Goal: Task Accomplishment & Management: Use online tool/utility

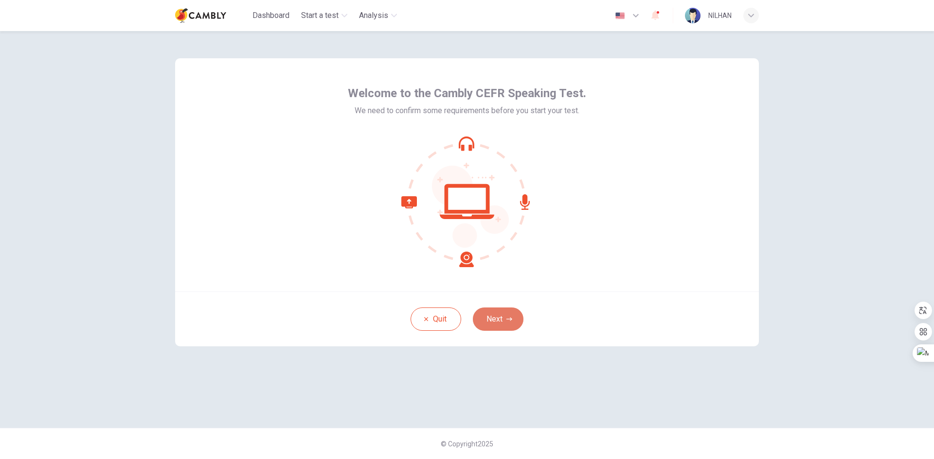
click at [497, 316] on button "Next" at bounding box center [498, 319] width 51 height 23
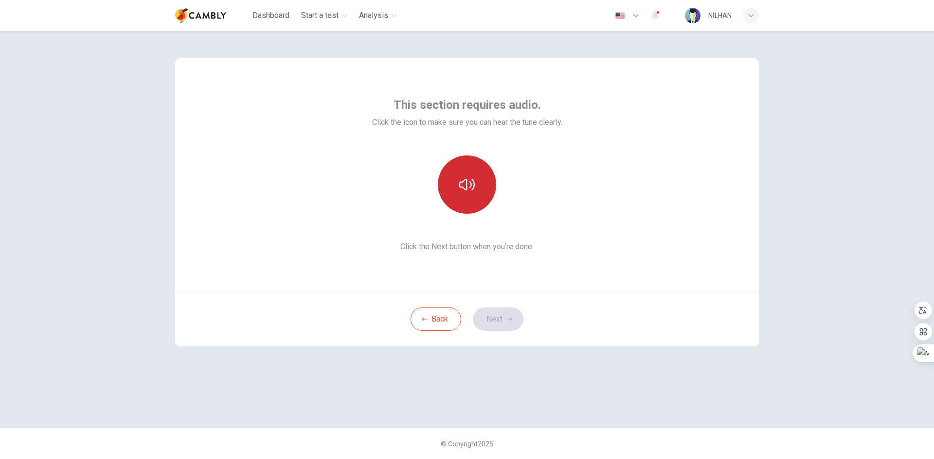
click at [455, 182] on button "button" at bounding box center [467, 185] width 58 height 58
click at [508, 314] on button "Next" at bounding box center [498, 319] width 51 height 23
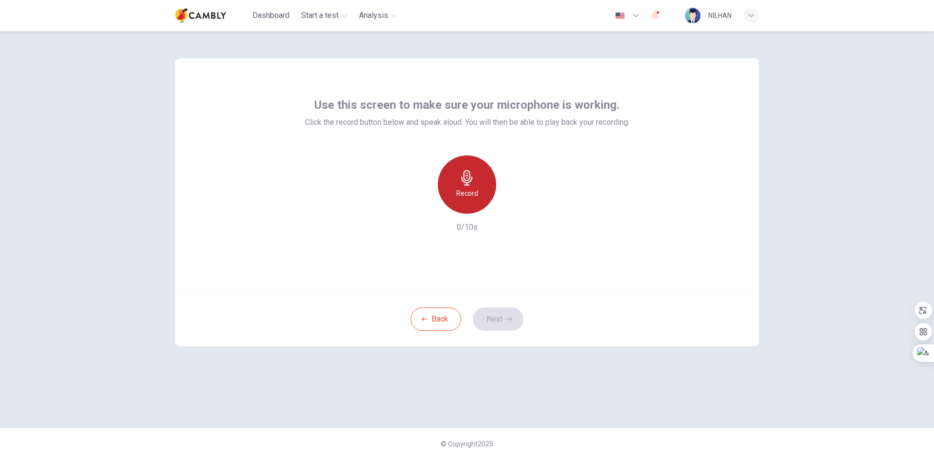
click at [474, 189] on h6 "Record" at bounding box center [467, 194] width 22 height 12
click at [513, 322] on button "Next" at bounding box center [498, 319] width 51 height 23
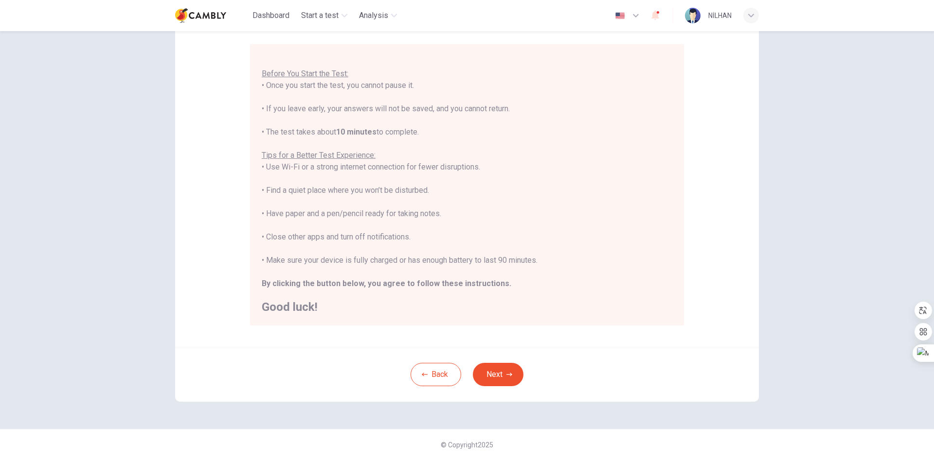
scroll to position [81, 0]
click at [509, 374] on icon "button" at bounding box center [509, 373] width 6 height 3
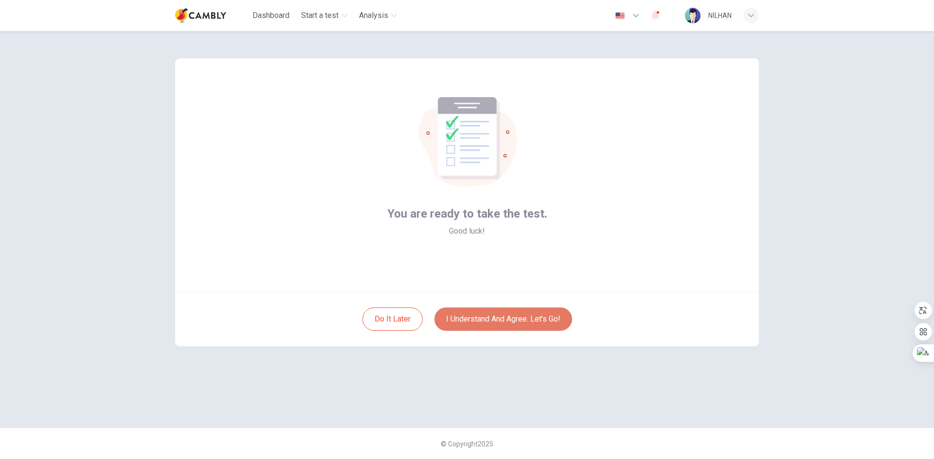
click at [512, 320] on button "I understand and agree. Let’s go!" at bounding box center [503, 319] width 138 height 23
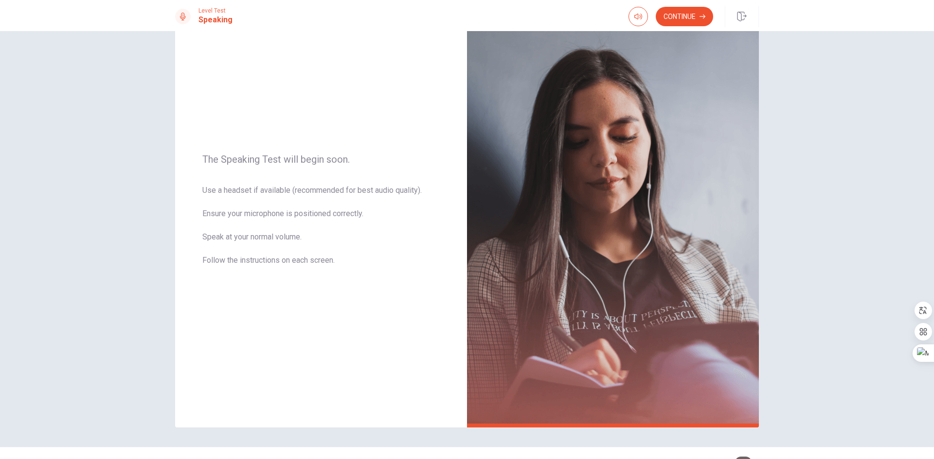
scroll to position [49, 0]
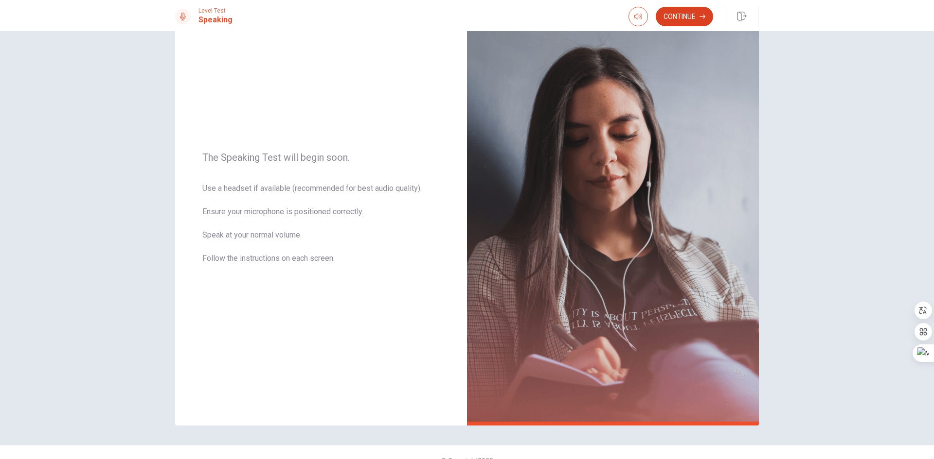
click at [681, 19] on button "Continue" at bounding box center [683, 16] width 57 height 19
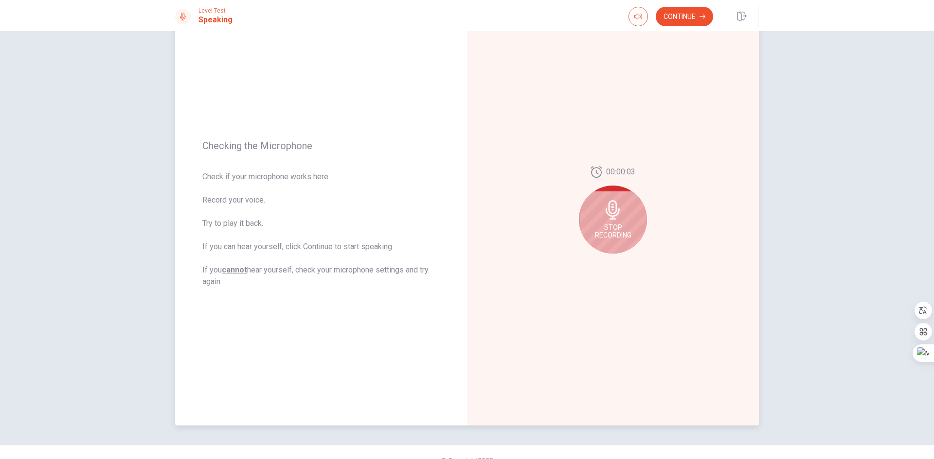
click at [617, 217] on icon at bounding box center [612, 209] width 19 height 19
click at [610, 212] on icon at bounding box center [614, 212] width 19 height 19
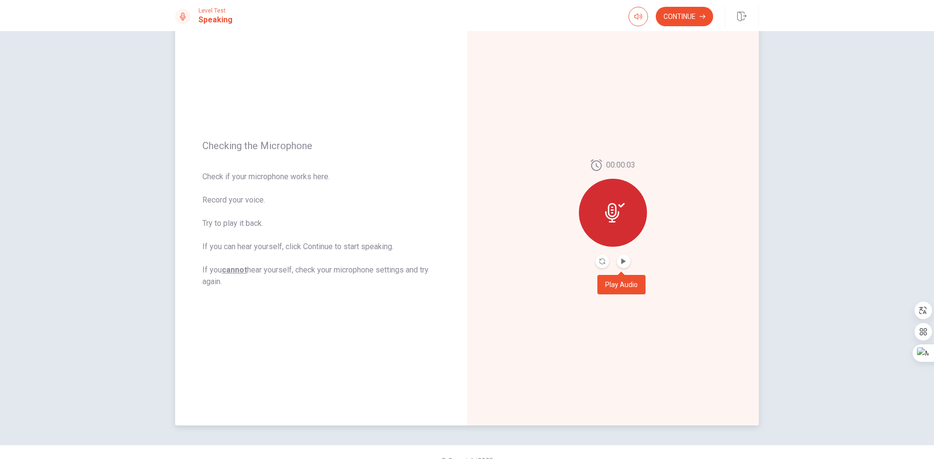
click at [624, 261] on button "Play Audio" at bounding box center [624, 262] width 14 height 14
click at [602, 260] on icon "Record Again" at bounding box center [602, 262] width 6 height 6
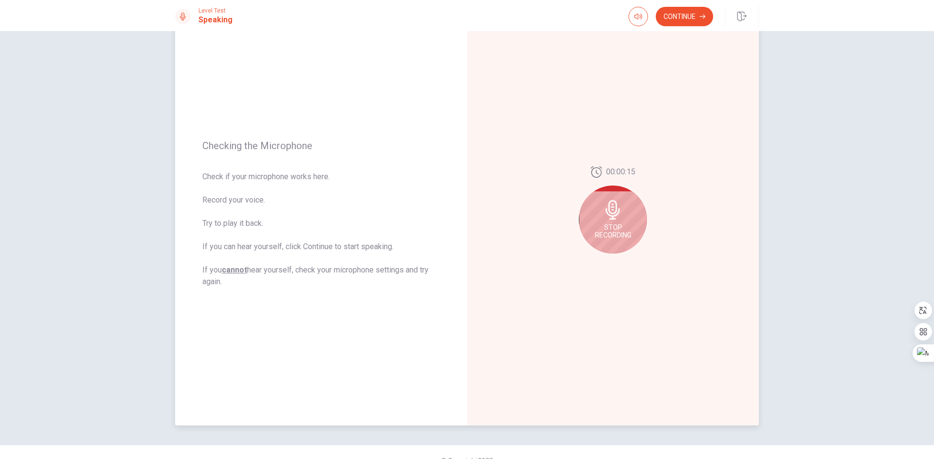
click at [607, 223] on div "Stop Recording" at bounding box center [613, 220] width 68 height 68
click at [608, 209] on icon at bounding box center [614, 212] width 19 height 19
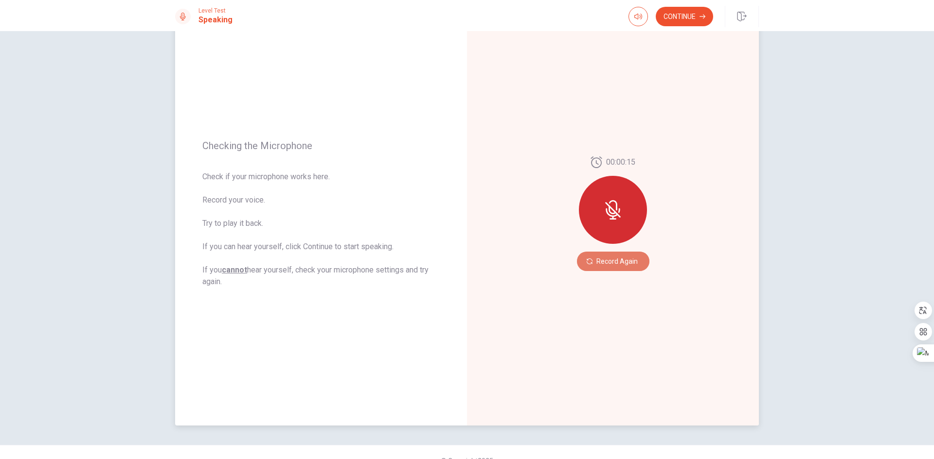
click at [618, 261] on button "Record Again" at bounding box center [613, 261] width 72 height 19
click at [621, 257] on button "Play Audio" at bounding box center [624, 262] width 14 height 14
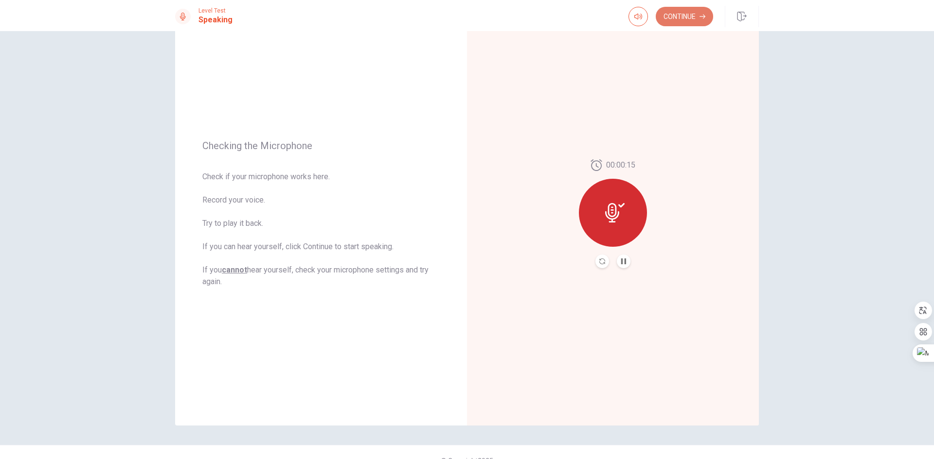
click at [671, 17] on button "Continue" at bounding box center [683, 16] width 57 height 19
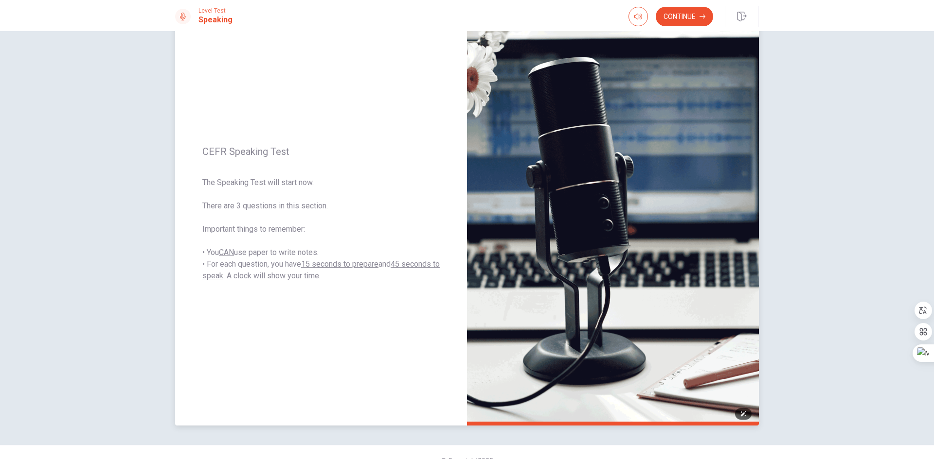
drag, startPoint x: 575, startPoint y: 68, endPoint x: 592, endPoint y: 90, distance: 28.5
click at [582, 77] on img at bounding box center [613, 214] width 292 height 424
click at [591, 89] on img at bounding box center [613, 214] width 292 height 424
click at [678, 15] on button "Continue" at bounding box center [683, 16] width 57 height 19
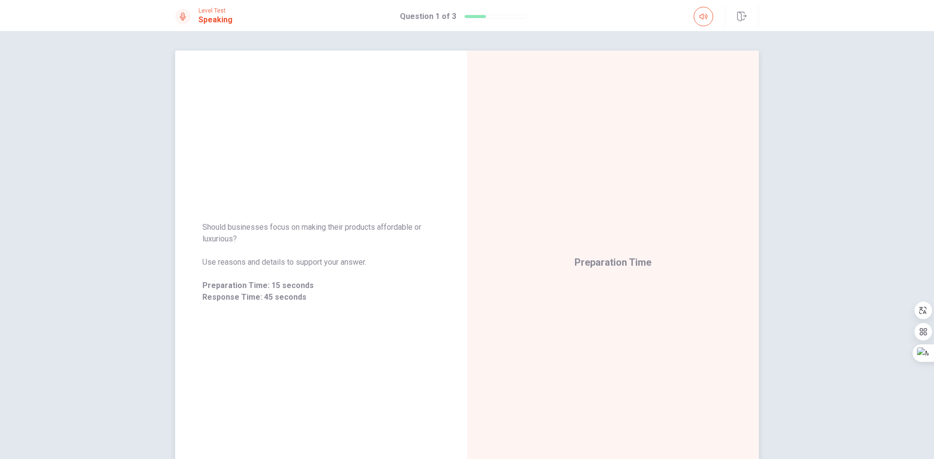
drag, startPoint x: 371, startPoint y: 263, endPoint x: 272, endPoint y: 251, distance: 99.8
click at [291, 251] on div "Should businesses focus on making their products affordable or luxurious? Use r…" at bounding box center [320, 263] width 237 height 82
drag, startPoint x: 200, startPoint y: 225, endPoint x: 336, endPoint y: 240, distance: 136.9
click at [333, 239] on span "Should businesses focus on making their products affordable or luxurious?" at bounding box center [320, 233] width 237 height 23
drag, startPoint x: 365, startPoint y: 262, endPoint x: 261, endPoint y: 264, distance: 104.6
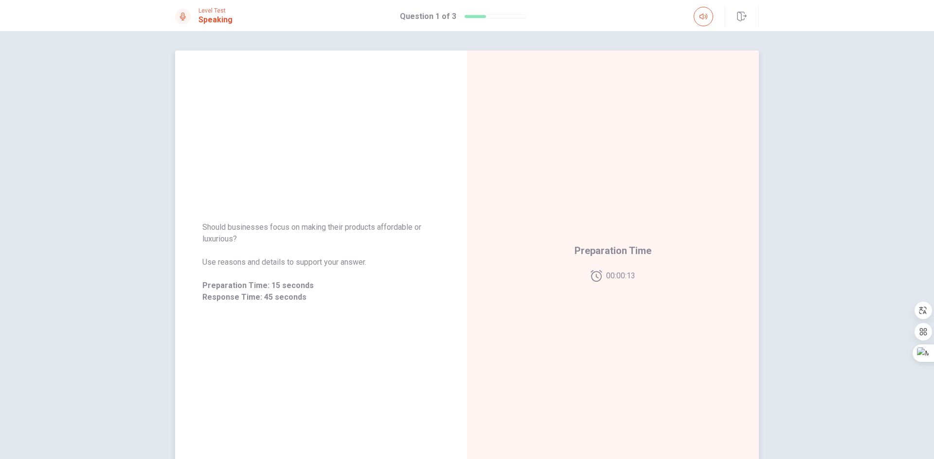
click at [261, 264] on span "Use reasons and details to support your answer." at bounding box center [320, 263] width 237 height 12
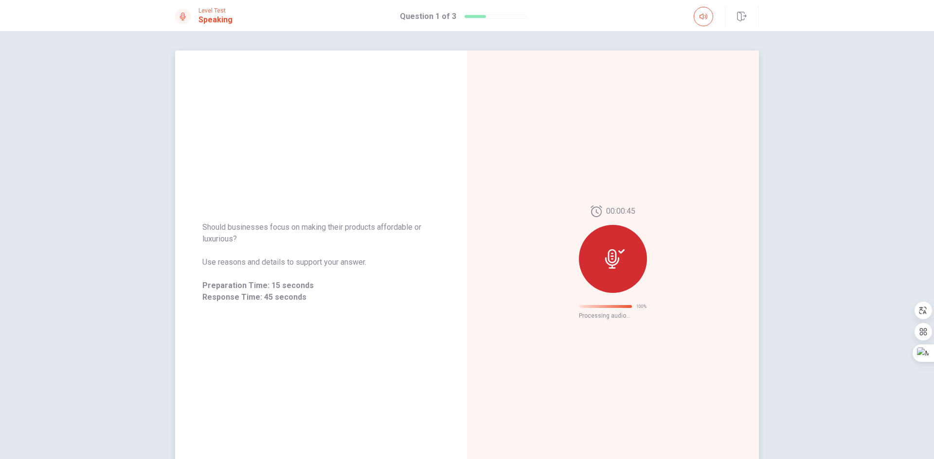
click at [609, 268] on icon at bounding box center [612, 258] width 14 height 19
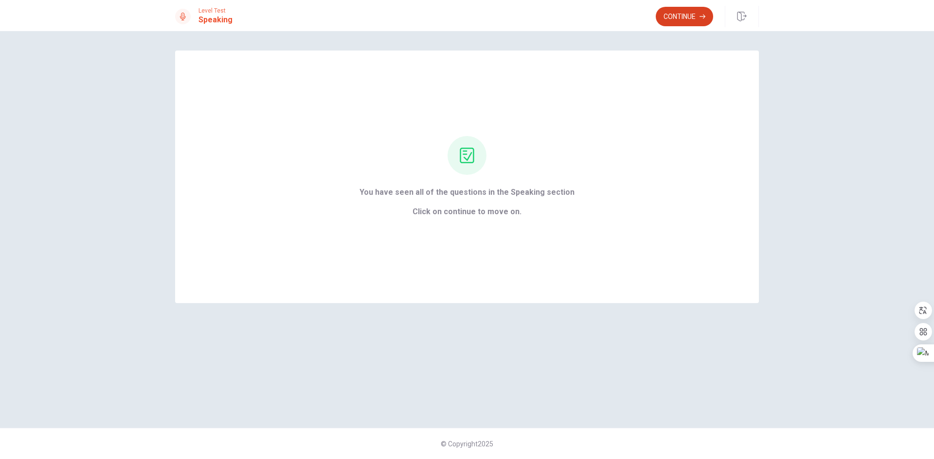
click at [664, 18] on button "Continue" at bounding box center [683, 16] width 57 height 19
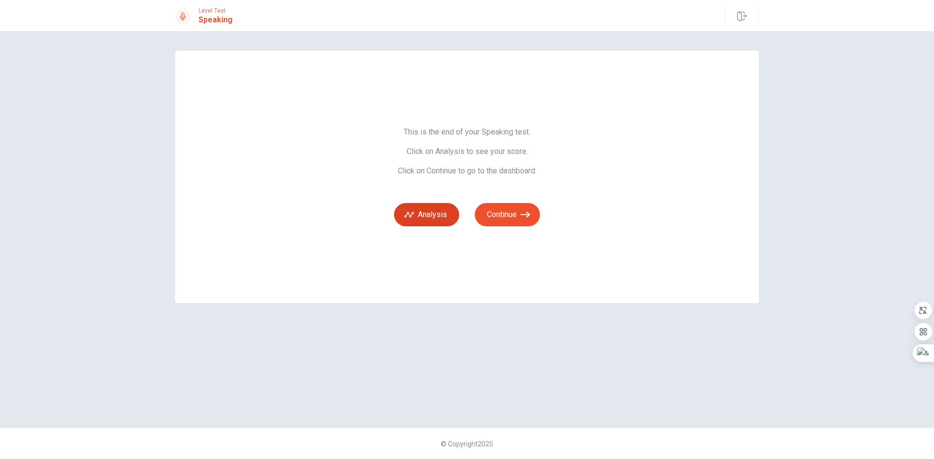
click at [437, 217] on button "Analysis" at bounding box center [426, 214] width 65 height 23
